Goal: Find specific page/section: Find specific page/section

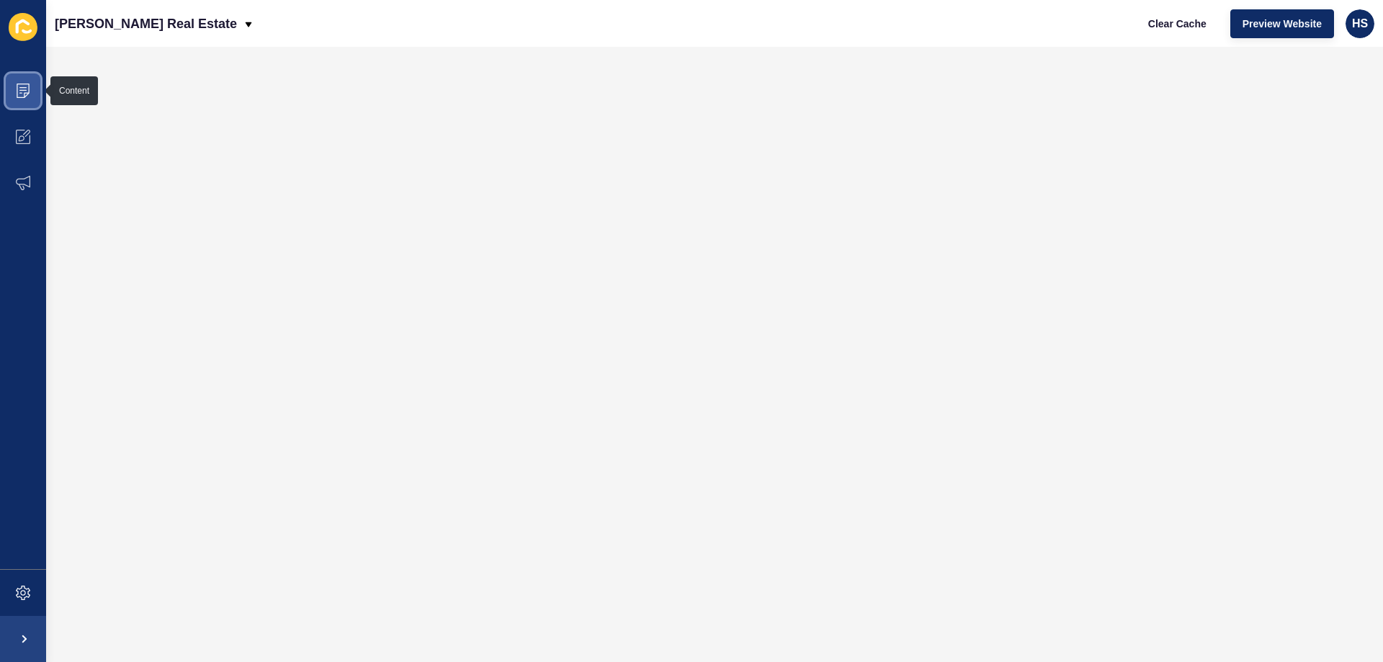
click at [31, 87] on span at bounding box center [23, 91] width 46 height 46
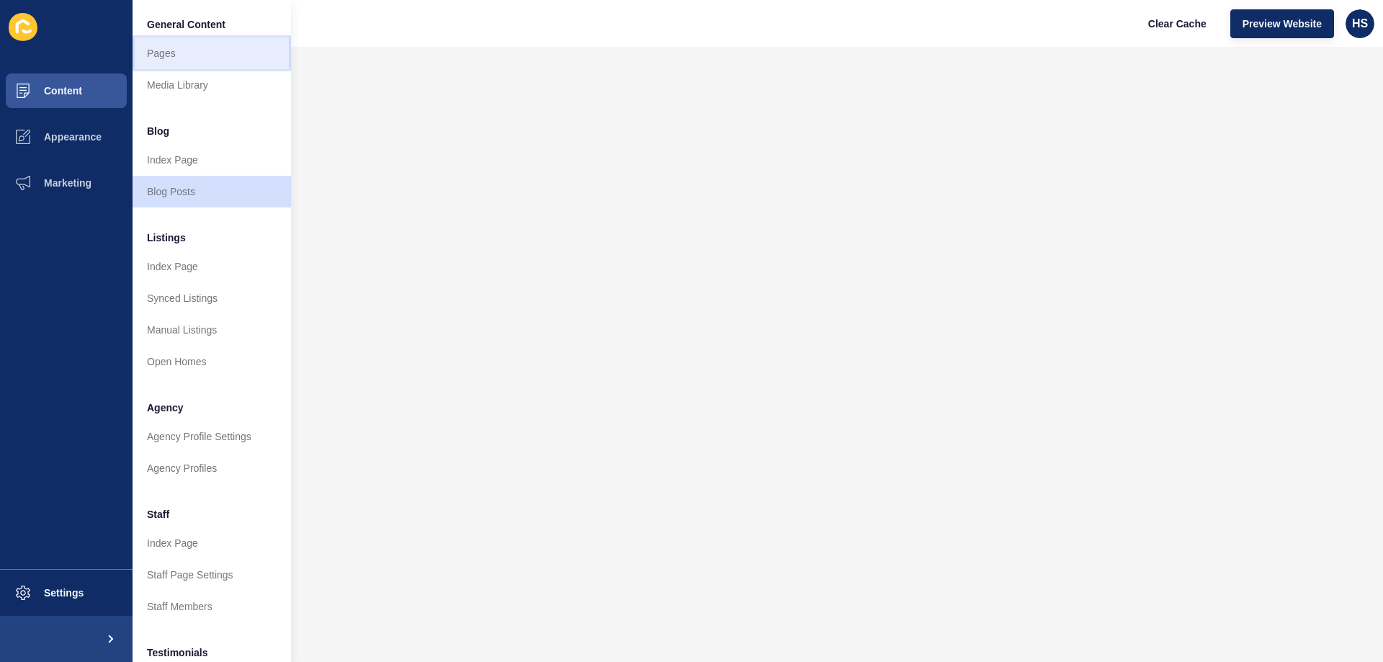
click at [197, 53] on link "Pages" at bounding box center [211, 53] width 158 height 32
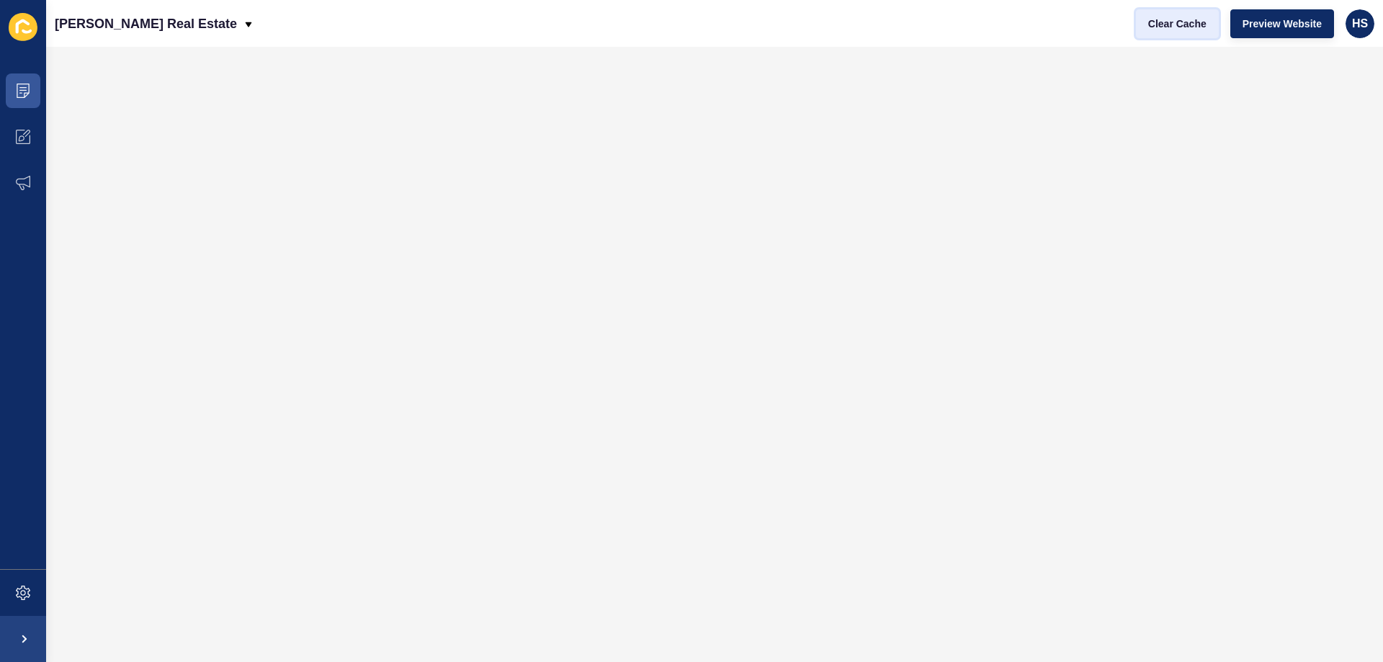
click at [1176, 35] on button "Clear Cache" at bounding box center [1177, 23] width 83 height 29
click at [21, 84] on icon at bounding box center [23, 91] width 13 height 14
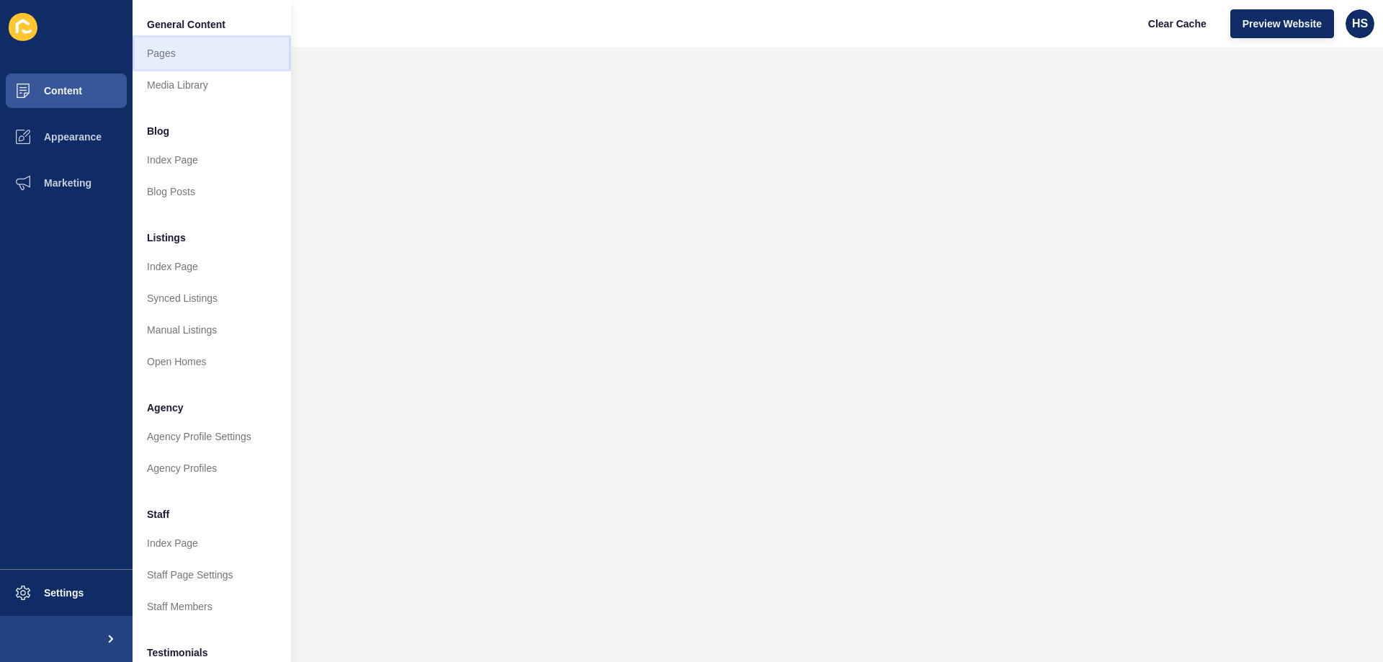
click at [187, 55] on link "Pages" at bounding box center [211, 53] width 158 height 32
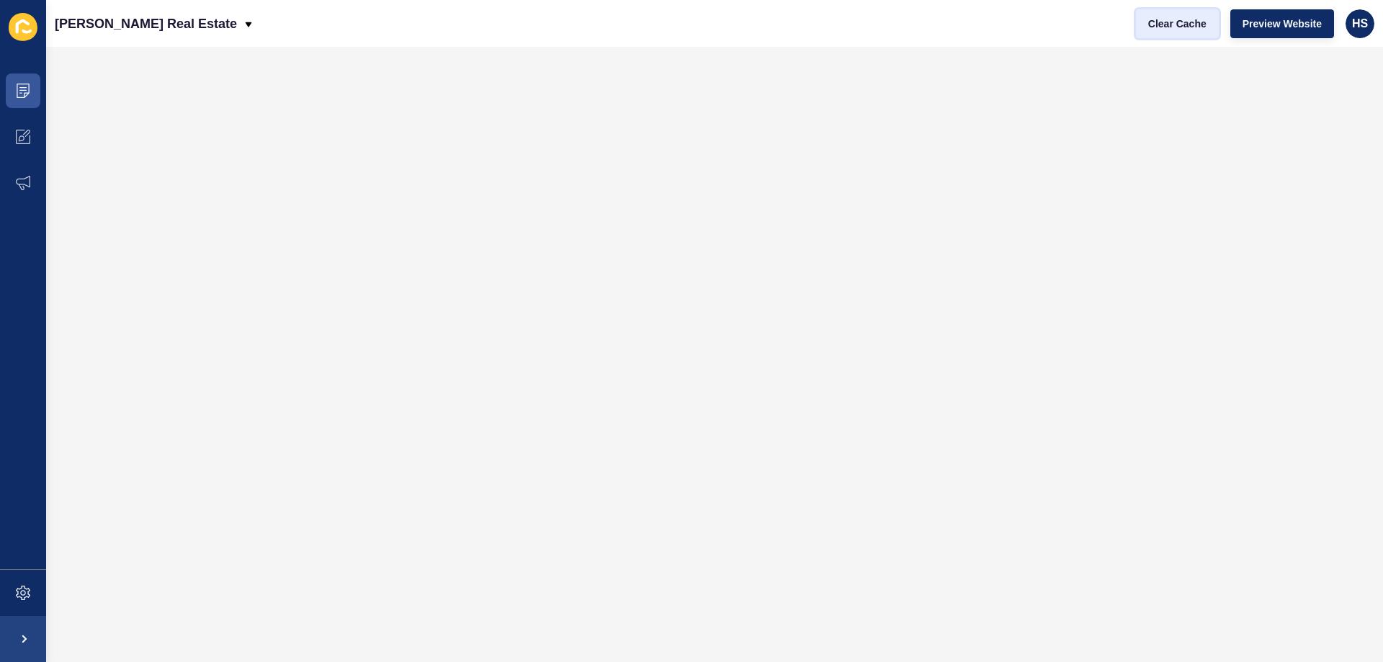
click at [1165, 22] on span "Clear Cache" at bounding box center [1177, 24] width 58 height 14
click at [1167, 22] on span "Clear Cache" at bounding box center [1177, 24] width 58 height 14
click at [1185, 19] on span "Clear Cache" at bounding box center [1177, 24] width 58 height 14
click at [1194, 27] on span "Clear Cache" at bounding box center [1177, 24] width 58 height 14
click at [19, 96] on icon at bounding box center [23, 91] width 14 height 14
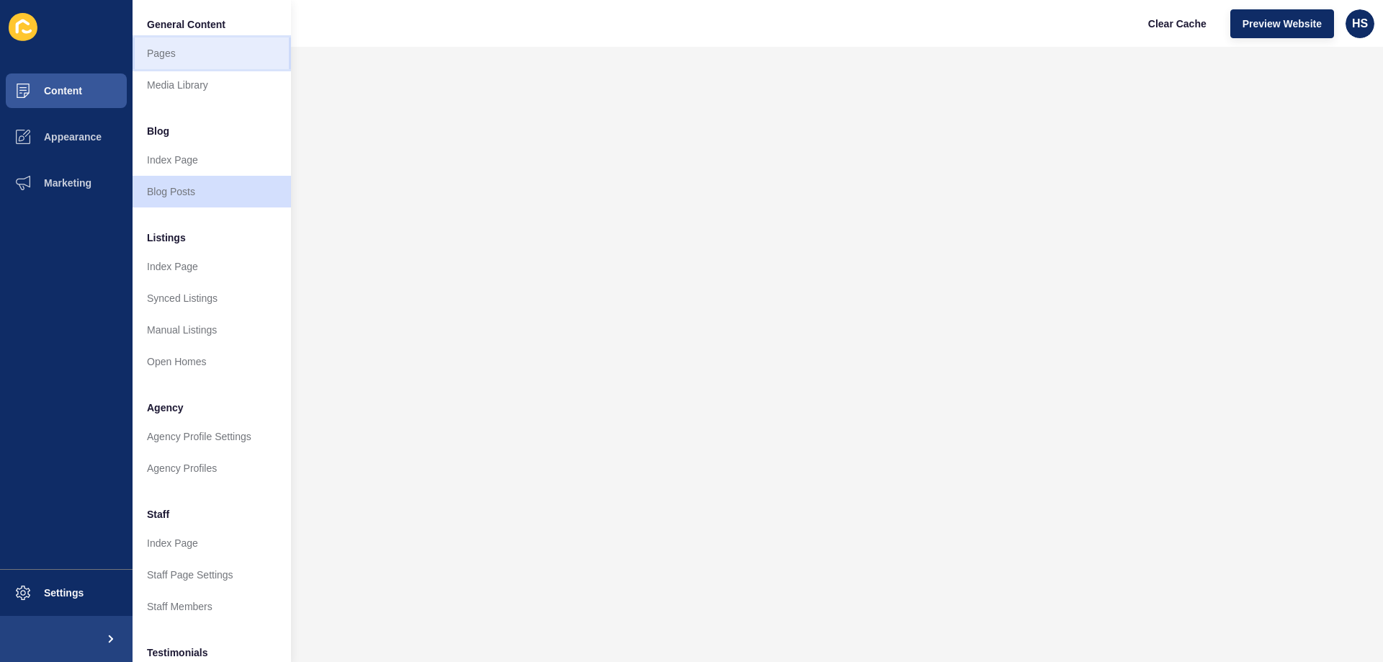
click at [189, 50] on link "Pages" at bounding box center [211, 53] width 158 height 32
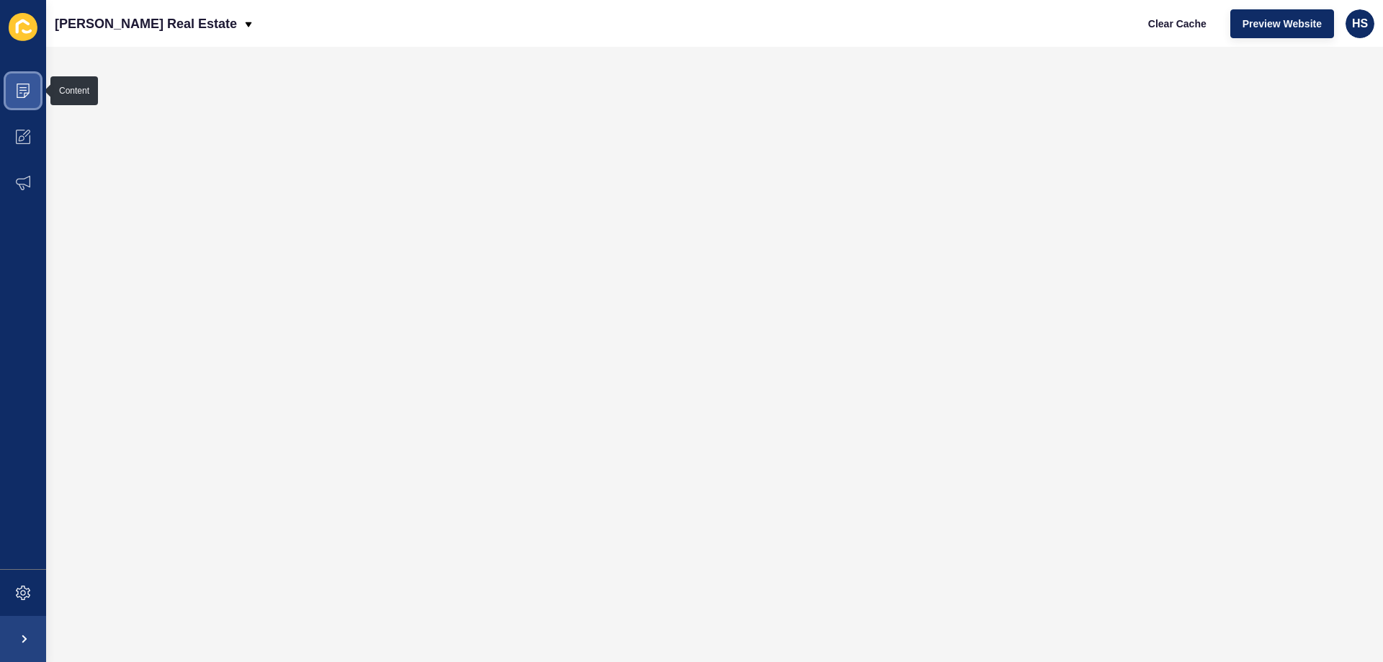
click at [19, 91] on icon at bounding box center [23, 91] width 14 height 14
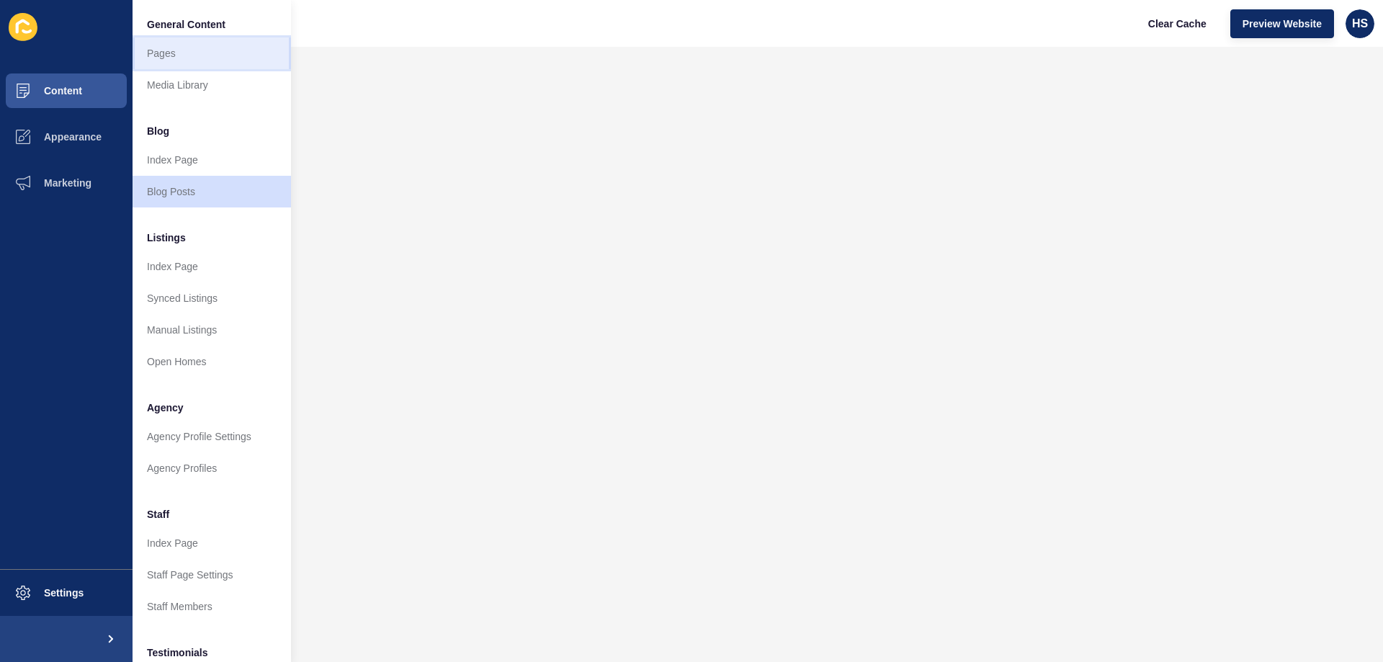
click at [179, 57] on link "Pages" at bounding box center [211, 53] width 158 height 32
